Goal: Task Accomplishment & Management: Manage account settings

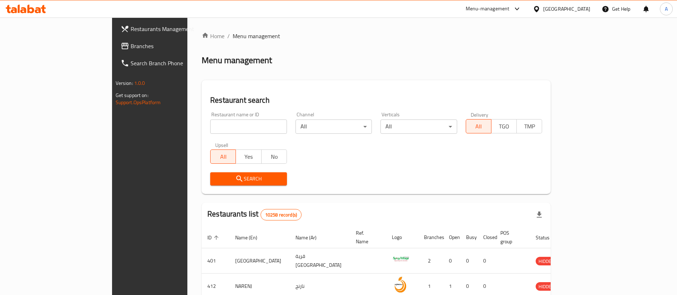
click at [180, 129] on div at bounding box center [338, 147] width 677 height 295
click at [210, 129] on input "search" at bounding box center [248, 127] width 77 height 14
paste input "[PERSON_NAME]’s Bagels"
click button "Search" at bounding box center [248, 178] width 77 height 13
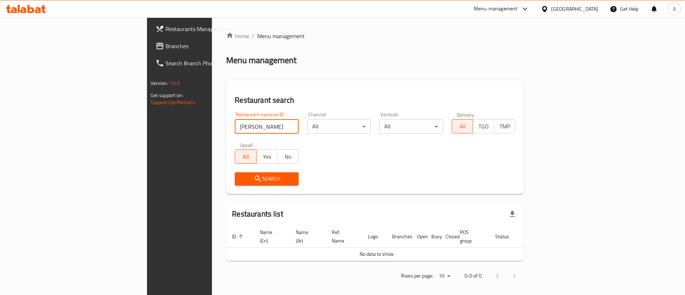
click button "Search" at bounding box center [267, 178] width 64 height 13
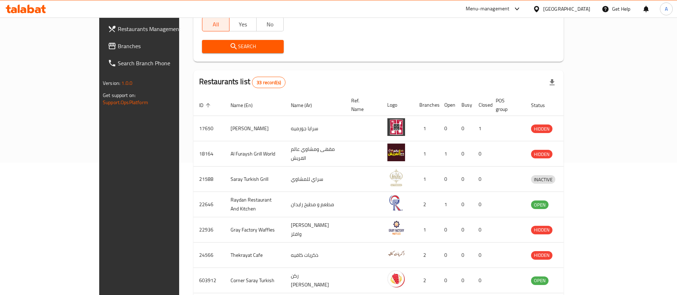
scroll to position [54, 0]
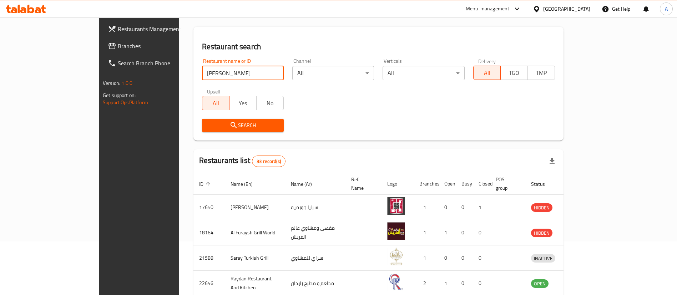
click at [202, 71] on input "[PERSON_NAME]" at bounding box center [243, 73] width 82 height 14
type input "[PERSON_NAME]'s Bagels"
click button "Search" at bounding box center [243, 125] width 82 height 13
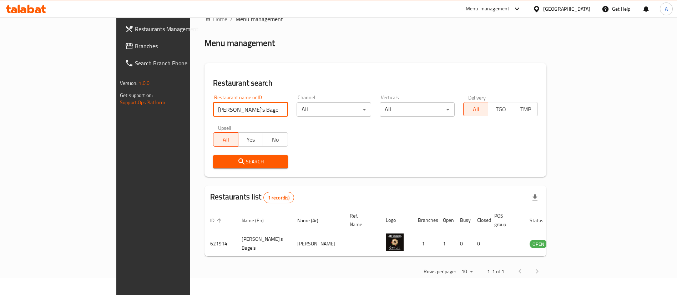
scroll to position [0, 0]
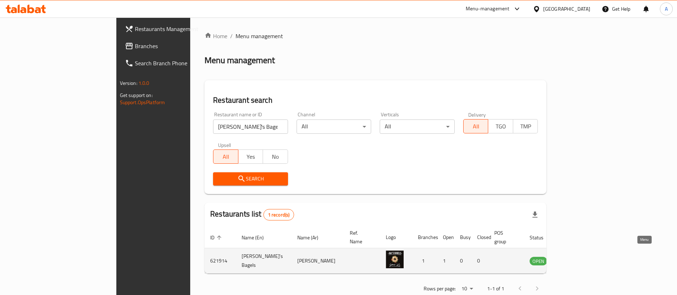
click at [575, 258] on icon "enhanced table" at bounding box center [571, 261] width 8 height 6
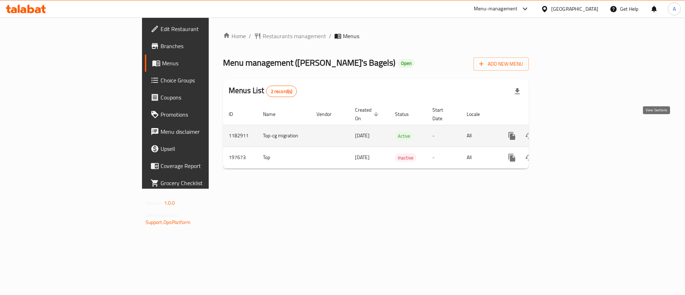
click at [568, 132] on icon "enhanced table" at bounding box center [563, 136] width 9 height 9
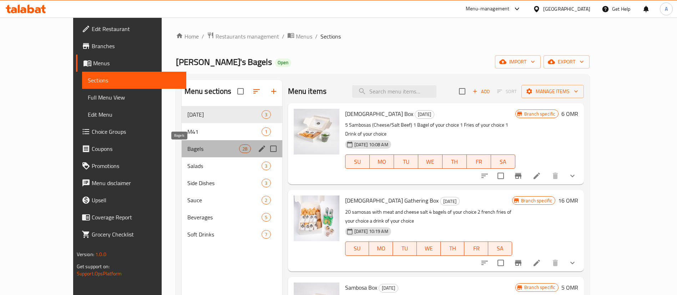
click at [187, 145] on span "Bagels" at bounding box center [213, 149] width 52 height 9
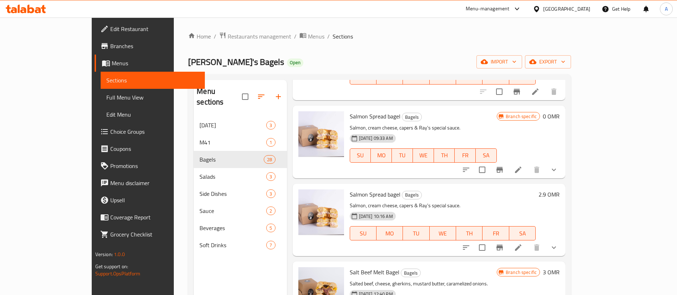
scroll to position [107, 0]
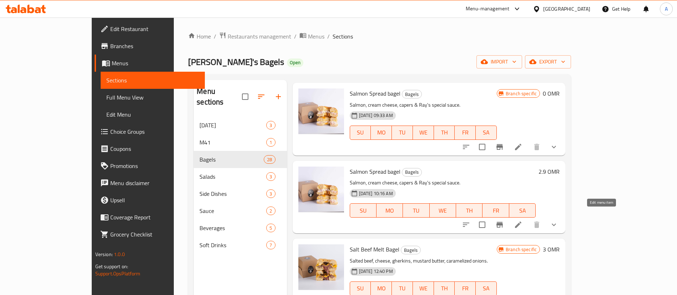
click at [523, 221] on icon at bounding box center [518, 225] width 9 height 9
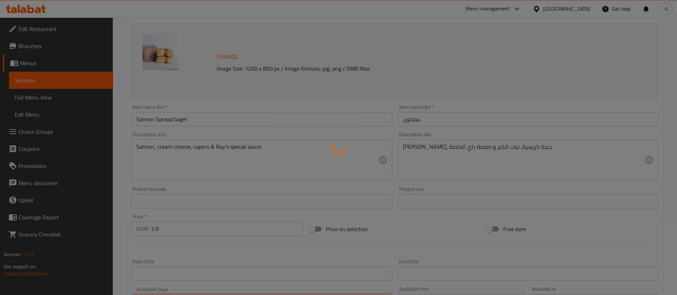
type input "اضافات :"
type input "0"
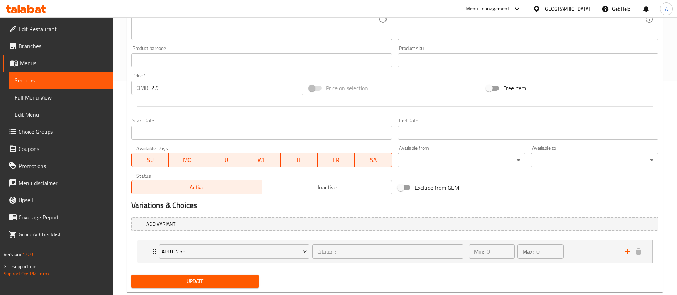
scroll to position [231, 0]
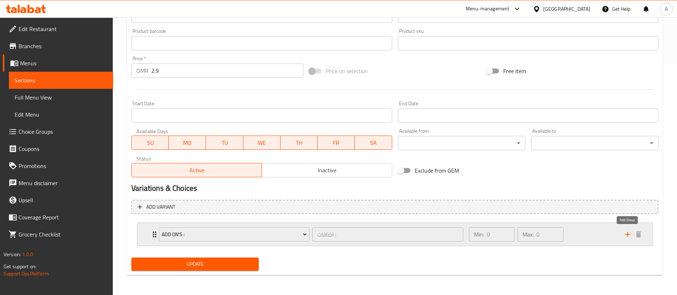
click at [627, 235] on icon "add" at bounding box center [628, 234] width 9 height 9
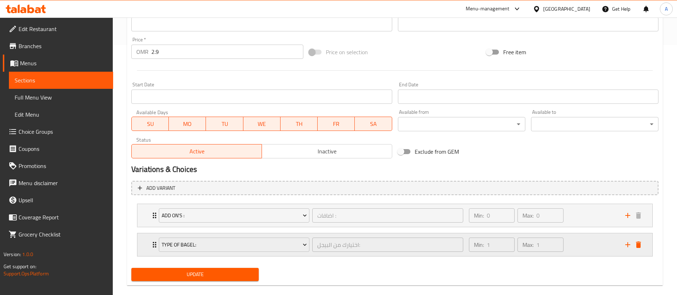
scroll to position [261, 0]
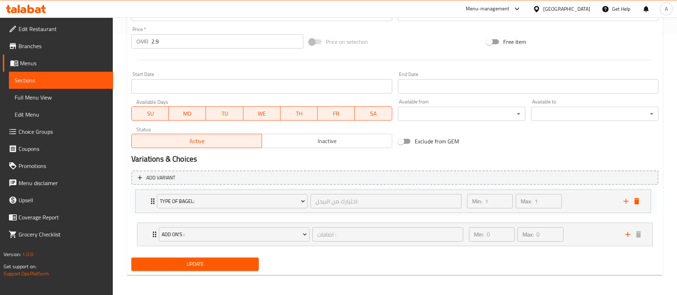
drag, startPoint x: 146, startPoint y: 231, endPoint x: 144, endPoint y: 194, distance: 36.8
click at [144, 194] on div "Add On's : اضافات : ​ Min: 0 ​ Max: 0 ​ Jalapenos (ID: 1044712994) 0.2 OMR Name…" at bounding box center [394, 220] width 527 height 59
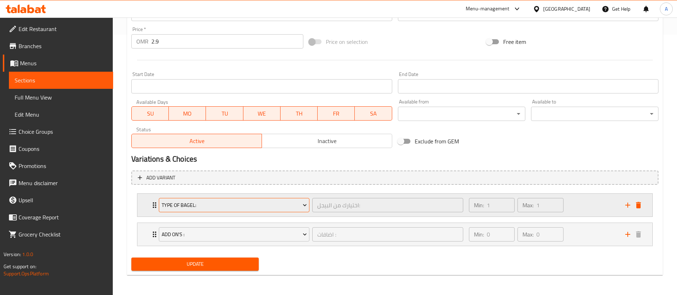
click at [187, 202] on span "Type Of Bagel:" at bounding box center [234, 205] width 145 height 9
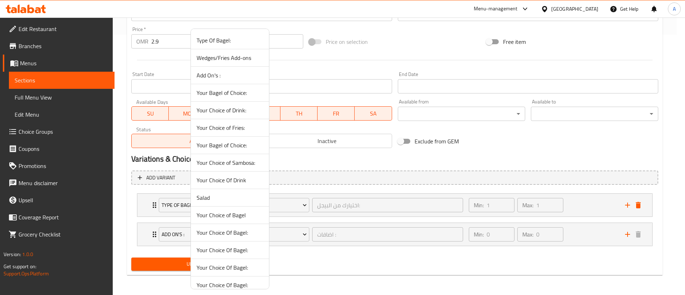
click at [237, 215] on span "Your Choice of Bagel" at bounding box center [230, 215] width 67 height 9
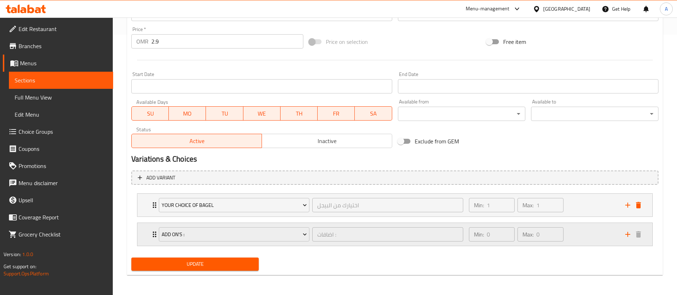
click at [571, 235] on div "Min: 0 ​ Max: 0 ​" at bounding box center [543, 234] width 156 height 23
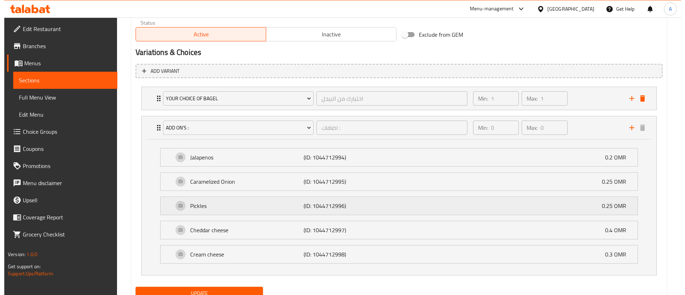
scroll to position [368, 0]
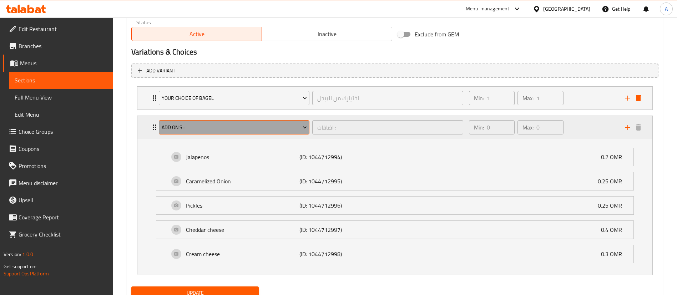
click at [222, 127] on span "Add On's :" at bounding box center [234, 127] width 145 height 9
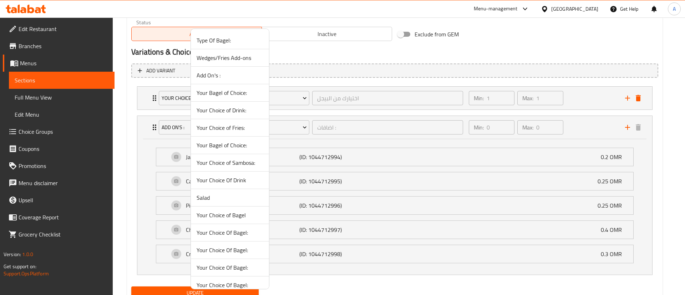
click at [231, 247] on span "Your Choice Of Bagel:" at bounding box center [230, 250] width 67 height 9
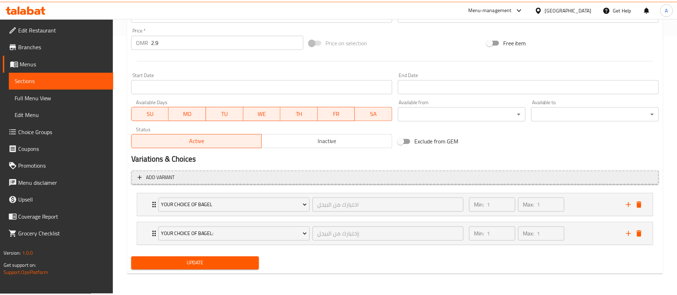
scroll to position [261, 0]
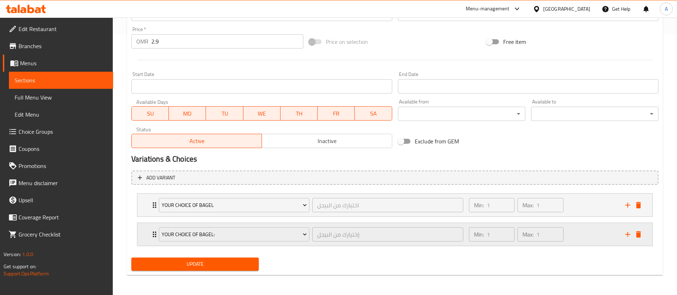
click at [590, 234] on div "Min: 1 ​ Max: 1 ​" at bounding box center [543, 234] width 156 height 23
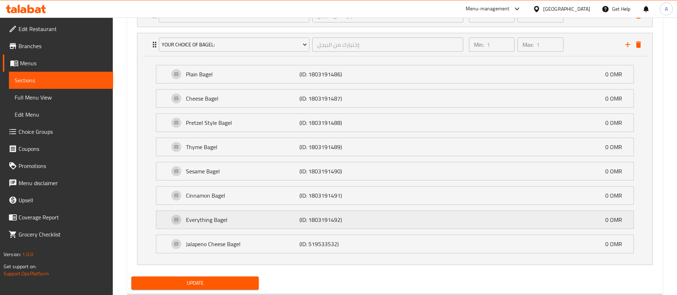
scroll to position [469, 0]
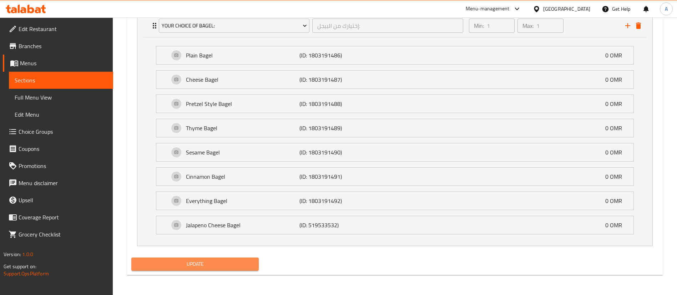
click at [206, 261] on span "Update" at bounding box center [195, 264] width 116 height 9
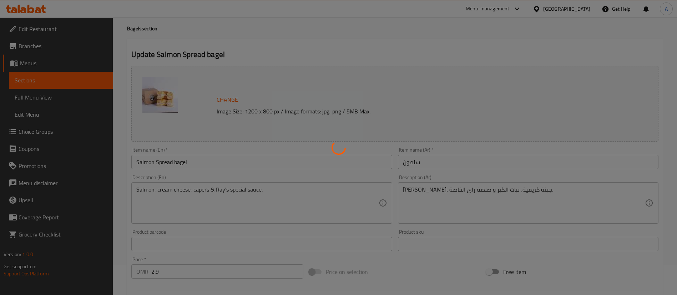
scroll to position [0, 0]
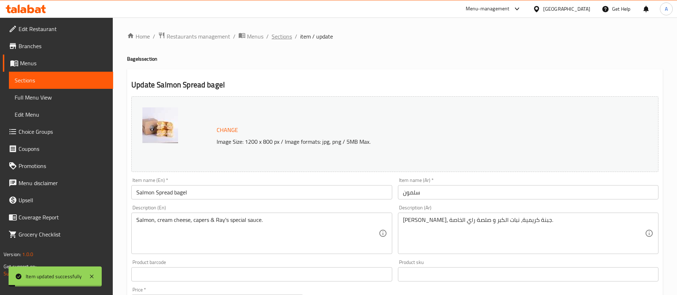
click at [280, 39] on span "Sections" at bounding box center [282, 36] width 20 height 9
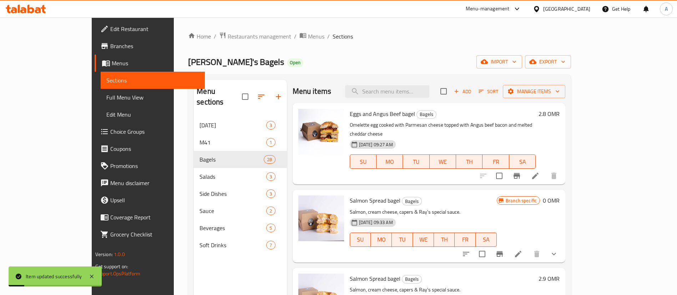
scroll to position [54, 0]
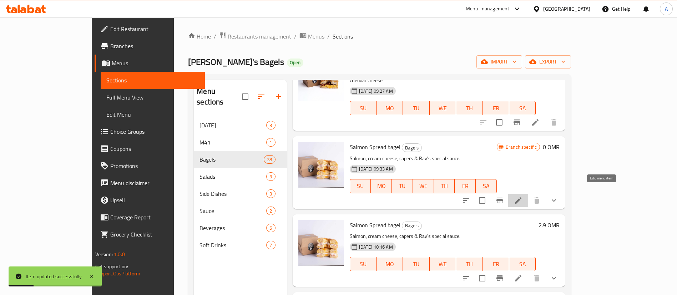
click at [523, 196] on icon at bounding box center [518, 200] width 9 height 9
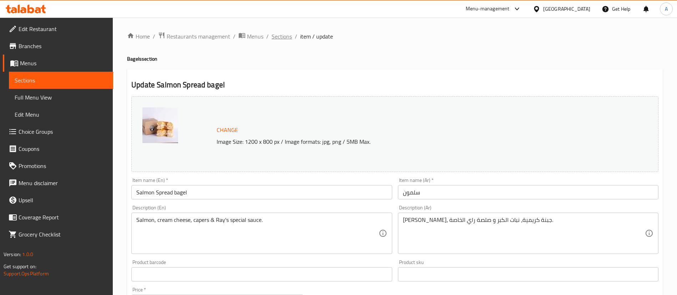
click at [272, 33] on span "Sections" at bounding box center [282, 36] width 20 height 9
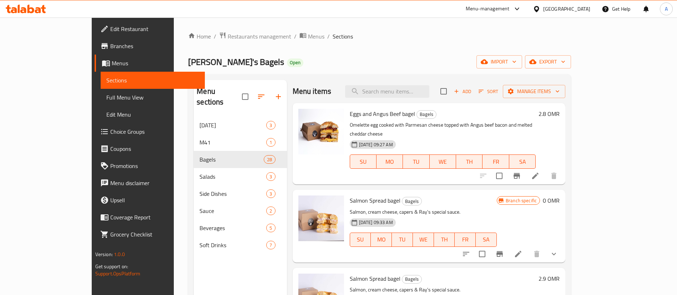
scroll to position [54, 0]
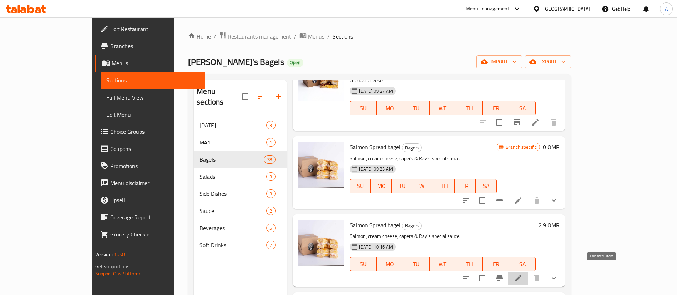
click at [523, 274] on icon at bounding box center [518, 278] width 9 height 9
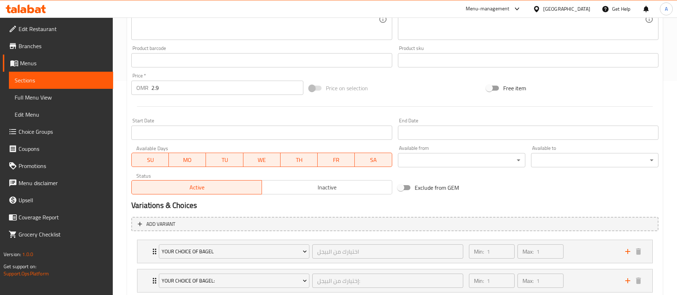
scroll to position [261, 0]
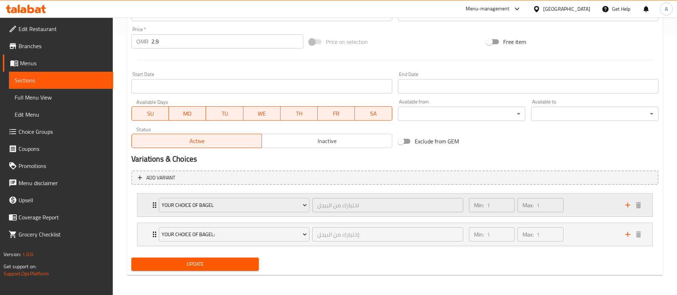
click at [150, 205] on div "Your Choice of Bagel اختيارك من البيجل ​ Min: 1 ​ Max: 1 ​" at bounding box center [394, 205] width 515 height 23
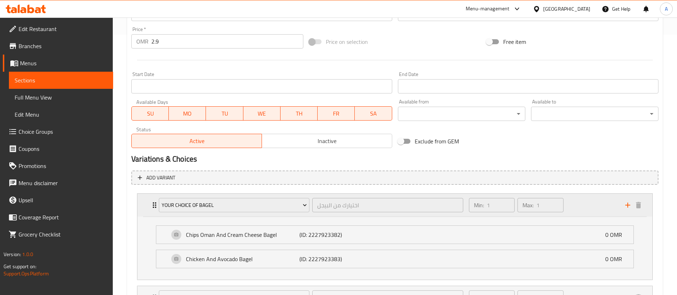
click at [150, 205] on div "Your Choice of Bagel اختيارك من البيجل ​ Min: 1 ​ Max: 1 ​" at bounding box center [394, 205] width 515 height 23
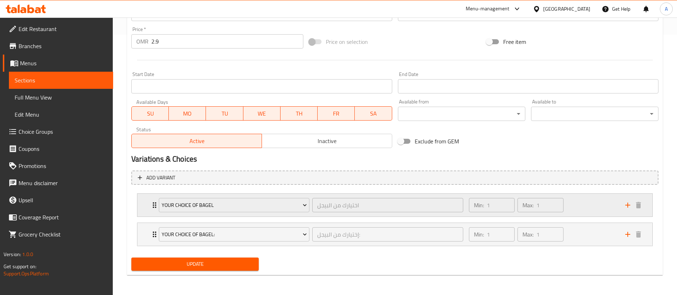
click at [593, 204] on div "Min: 1 ​ Max: 1 ​" at bounding box center [543, 205] width 156 height 23
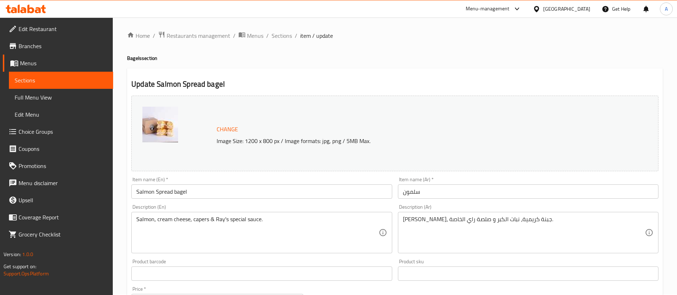
scroll to position [0, 0]
click at [282, 39] on span "Sections" at bounding box center [282, 36] width 20 height 9
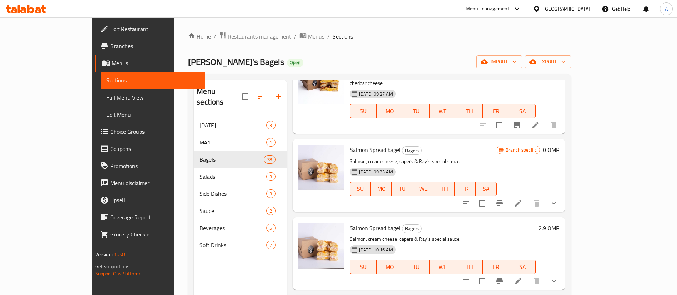
scroll to position [161, 0]
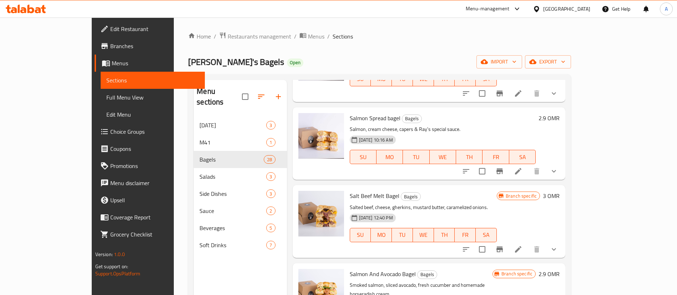
click at [350, 113] on span "Salmon Spread bagel" at bounding box center [375, 118] width 51 height 11
copy span "Salmon"
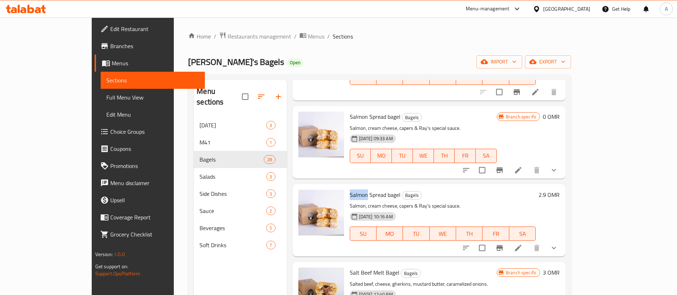
scroll to position [0, 0]
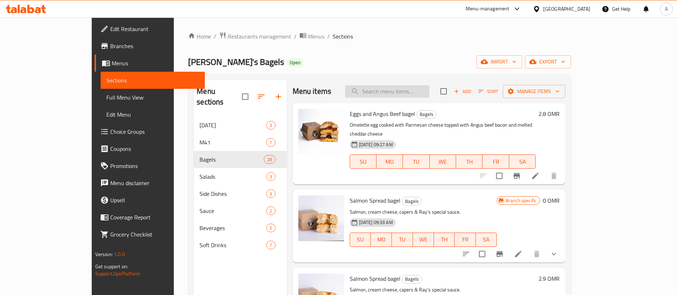
click at [413, 95] on input "search" at bounding box center [387, 91] width 84 height 12
paste input "Salmon"
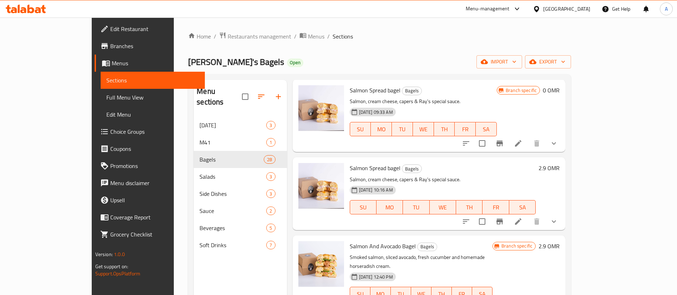
scroll to position [35, 0]
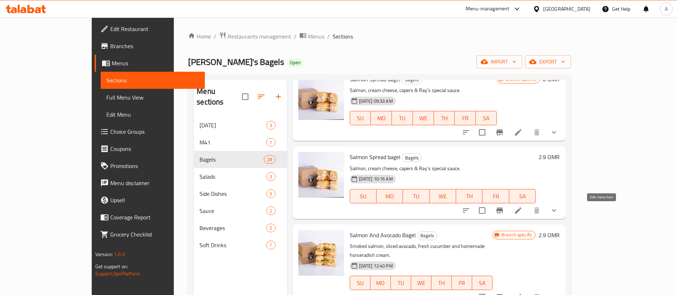
type input "Salmon"
click at [523, 209] on icon at bounding box center [518, 210] width 9 height 9
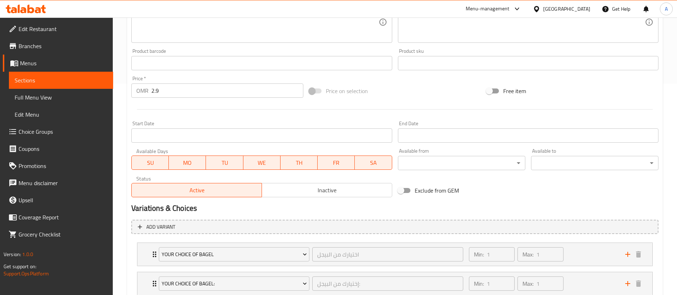
scroll to position [261, 0]
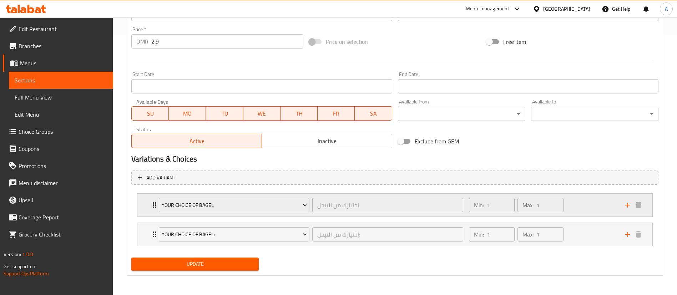
click at [581, 211] on div "Min: 1 ​ Max: 1 ​" at bounding box center [543, 205] width 156 height 23
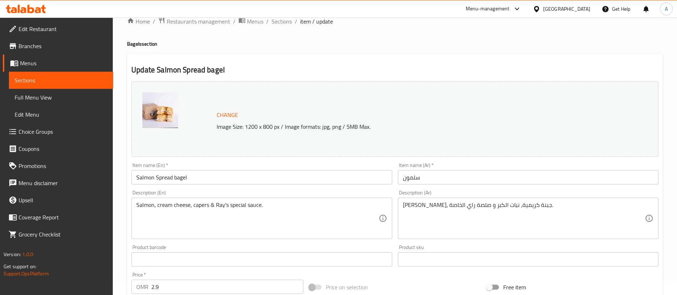
scroll to position [0, 0]
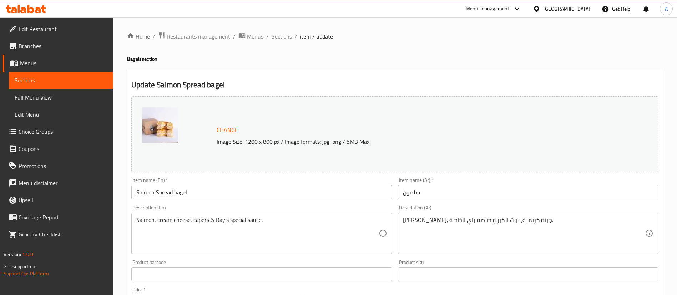
click at [278, 39] on span "Sections" at bounding box center [282, 36] width 20 height 9
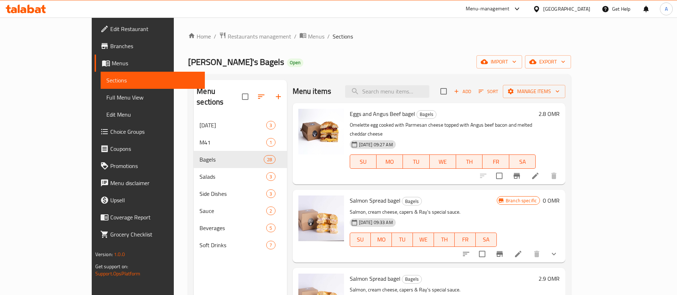
click at [393, 84] on div "Menu items Add Sort Manage items" at bounding box center [429, 91] width 273 height 23
click at [402, 90] on input "search" at bounding box center [387, 91] width 84 height 12
type input "v"
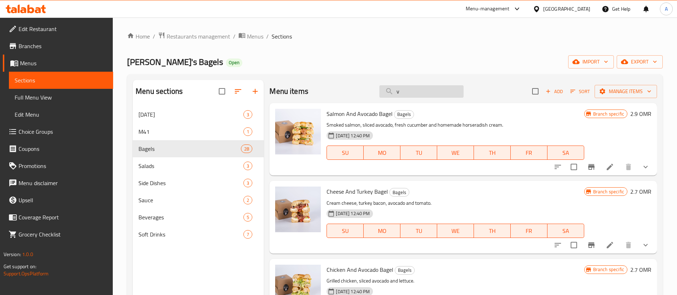
click at [411, 90] on input "v" at bounding box center [421, 91] width 84 height 12
paste input "search"
click at [414, 91] on input "v" at bounding box center [421, 91] width 84 height 12
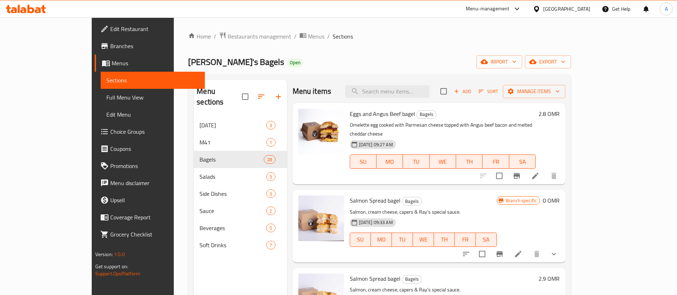
click at [350, 274] on span "Salmon Spread bagel" at bounding box center [375, 278] width 51 height 11
copy span "Salmon"
click at [406, 90] on input "search" at bounding box center [387, 91] width 84 height 12
paste input "Salmon"
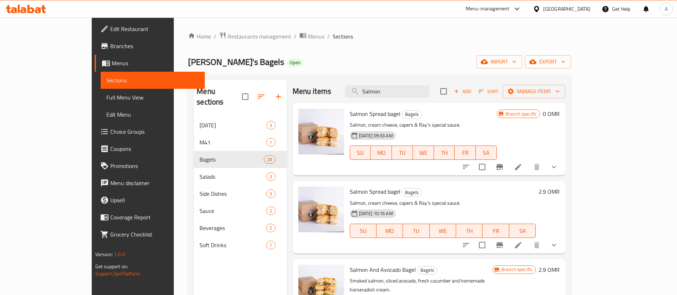
scroll to position [35, 0]
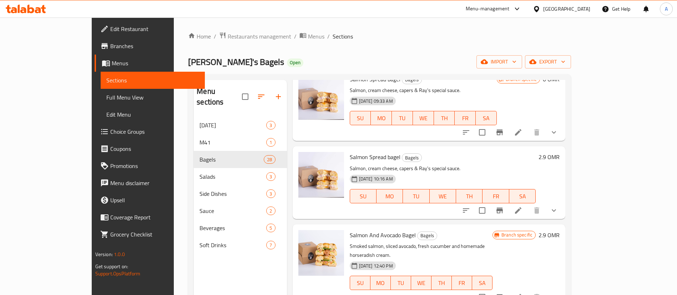
type input "Salmon"
click at [528, 215] on li at bounding box center [518, 210] width 20 height 13
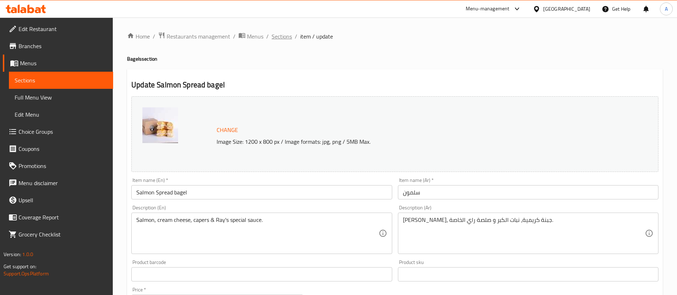
click at [272, 36] on span "Sections" at bounding box center [282, 36] width 20 height 9
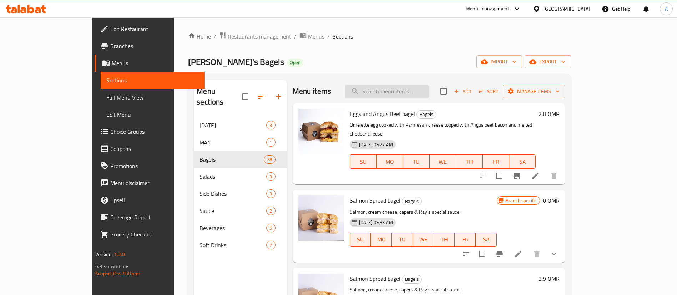
click at [417, 86] on input "search" at bounding box center [387, 91] width 84 height 12
paste input "Salmon"
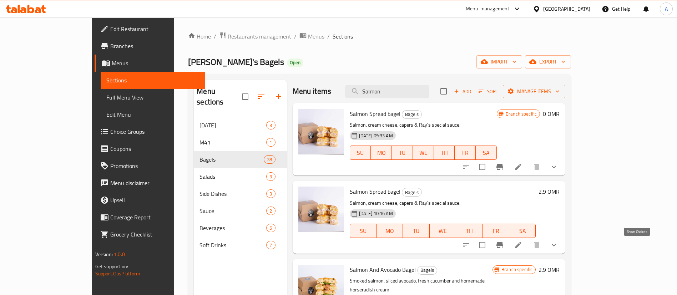
type input "Salmon"
click at [558, 246] on icon "show more" at bounding box center [554, 245] width 9 height 9
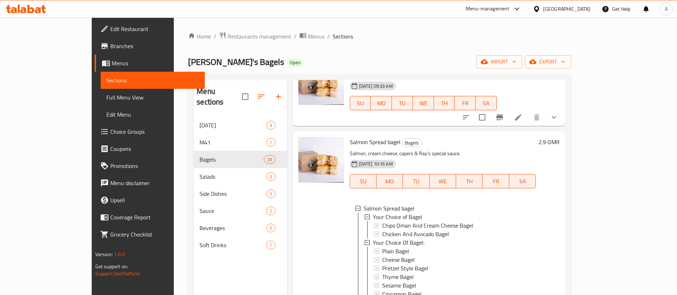
scroll to position [107, 0]
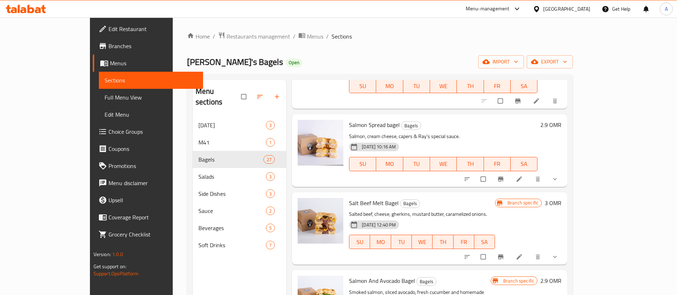
scroll to position [54, 0]
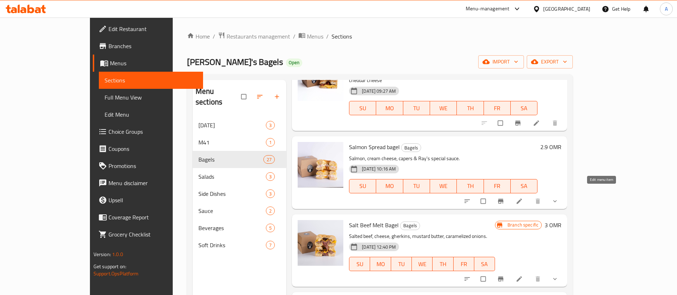
click at [523, 198] on icon at bounding box center [519, 201] width 7 height 7
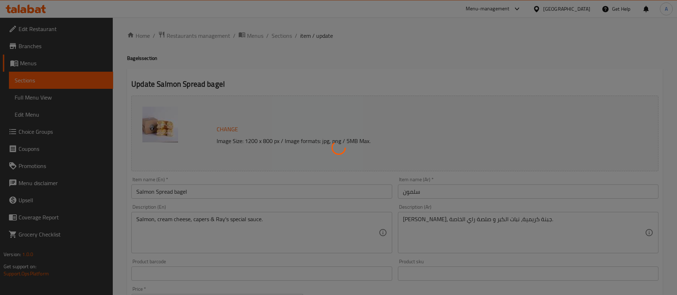
type input "إختيارك من البيجل:"
type input "1"
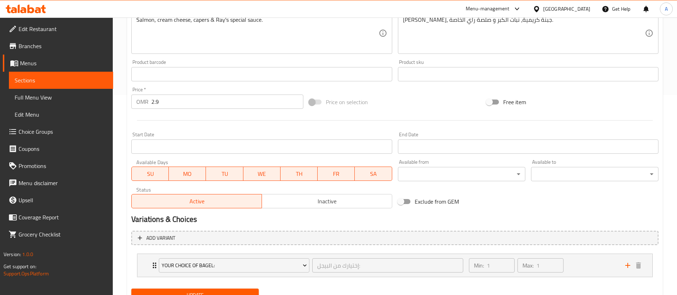
scroll to position [231, 0]
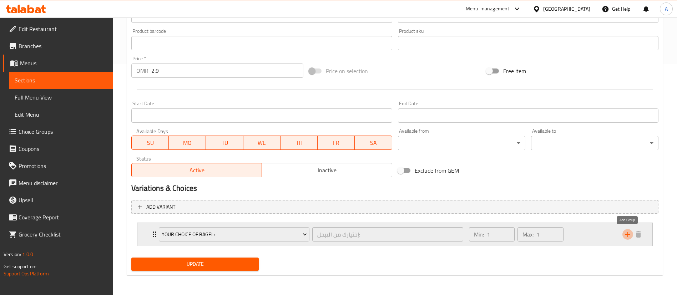
click at [628, 234] on icon "add" at bounding box center [627, 234] width 5 height 5
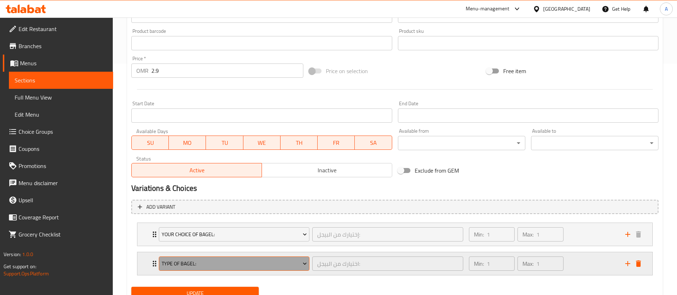
click at [257, 262] on span "Type Of Bagel:" at bounding box center [234, 263] width 145 height 9
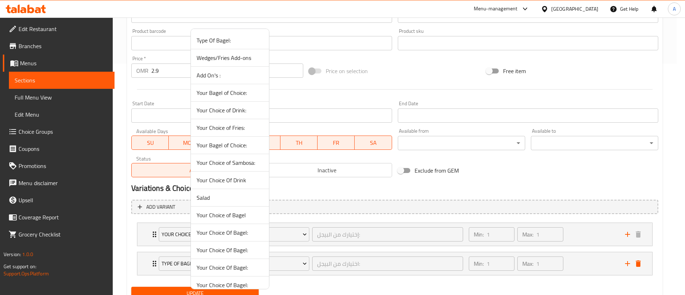
click at [235, 74] on span "Add On's :" at bounding box center [230, 75] width 67 height 9
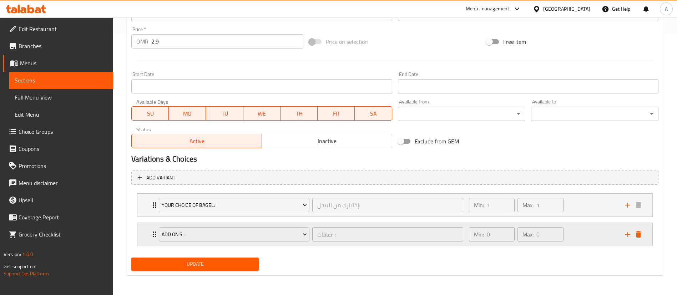
click at [583, 236] on div "Min: 0 ​ Max: 0 ​" at bounding box center [543, 234] width 156 height 23
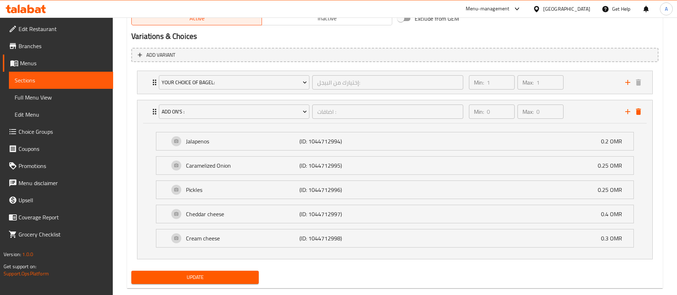
scroll to position [397, 0]
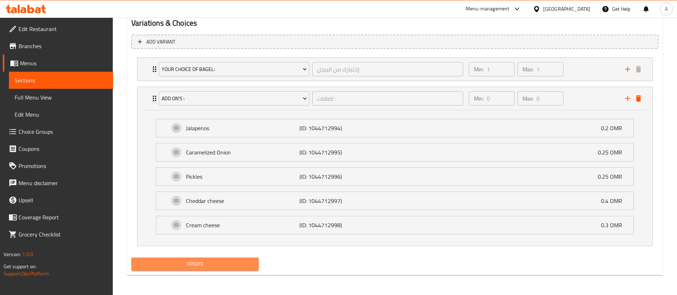
click at [197, 269] on button "Update" at bounding box center [194, 264] width 127 height 13
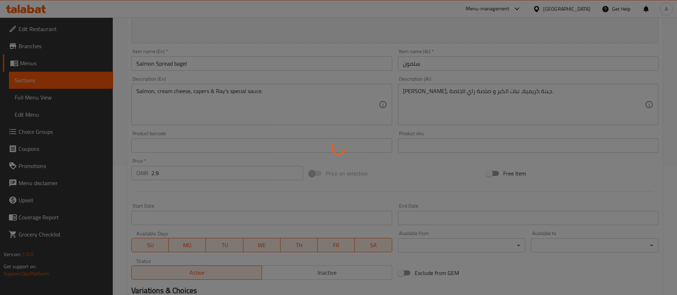
scroll to position [0, 0]
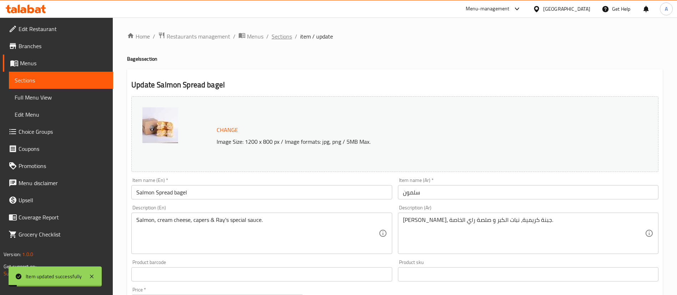
click at [284, 40] on span "Sections" at bounding box center [282, 36] width 20 height 9
